Goal: Information Seeking & Learning: Learn about a topic

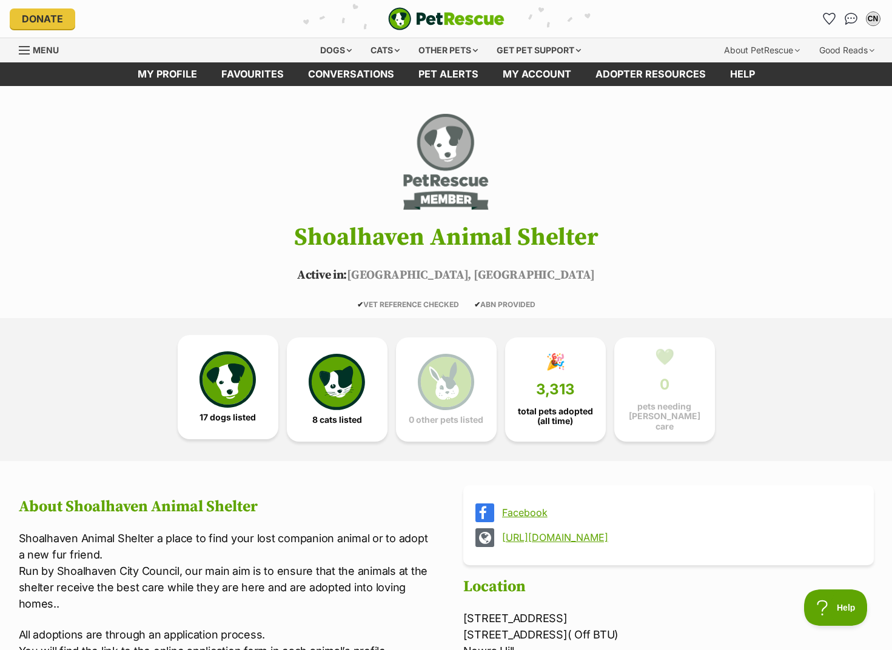
click at [245, 413] on span "17 dogs listed" at bounding box center [227, 418] width 56 height 10
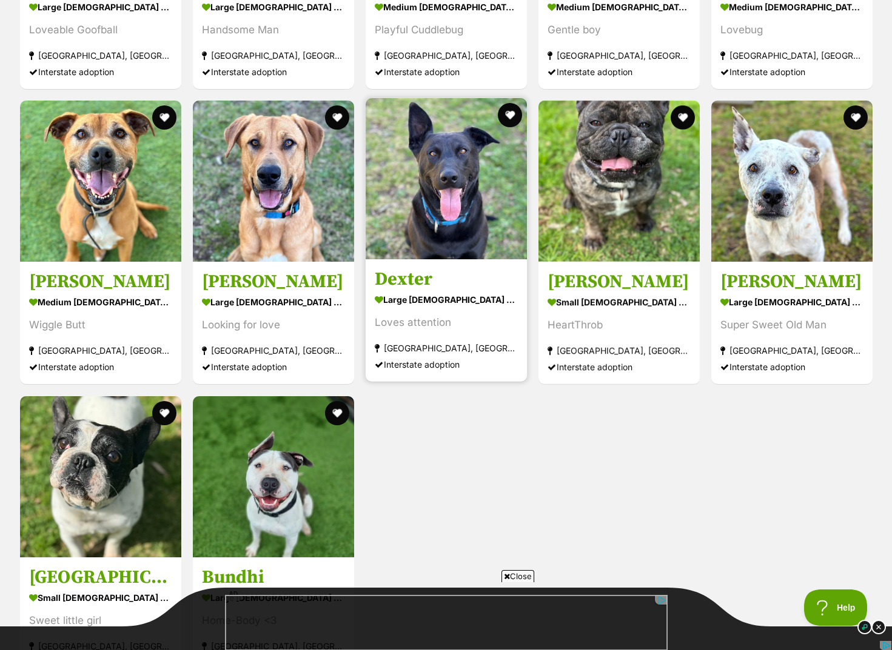
scroll to position [1860, 0]
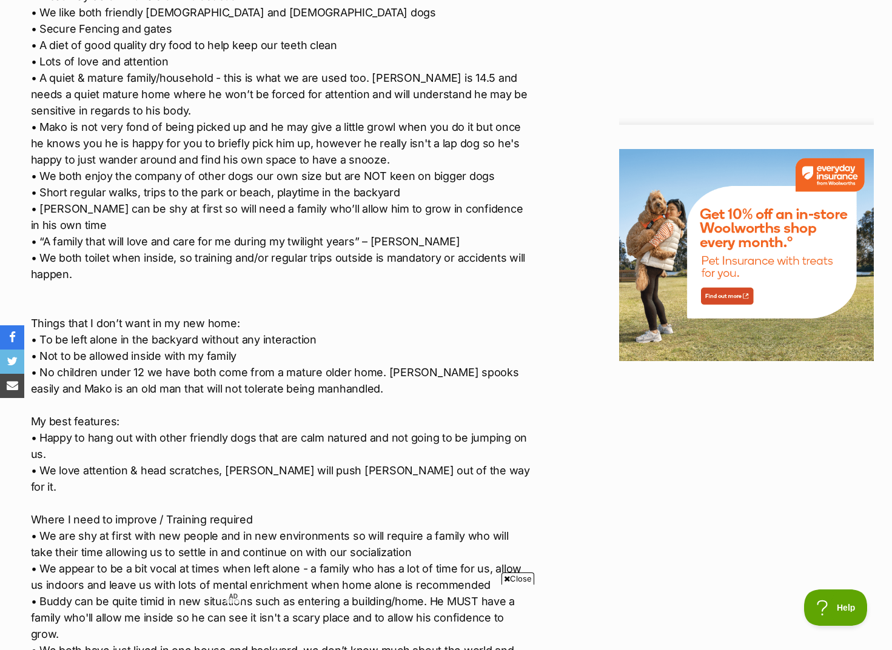
scroll to position [1515, 0]
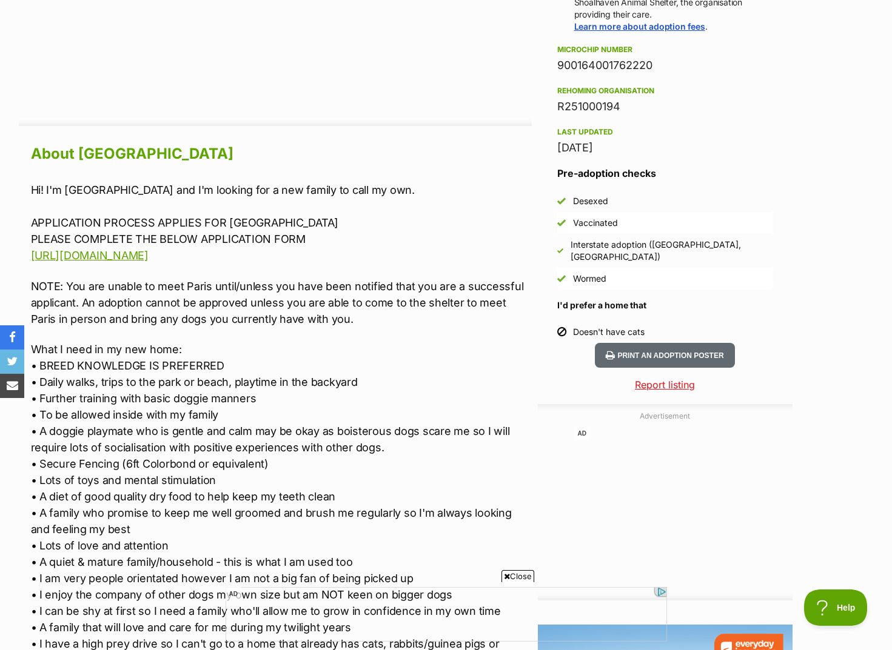
scroll to position [970, 0]
